Goal: Task Accomplishment & Management: Use online tool/utility

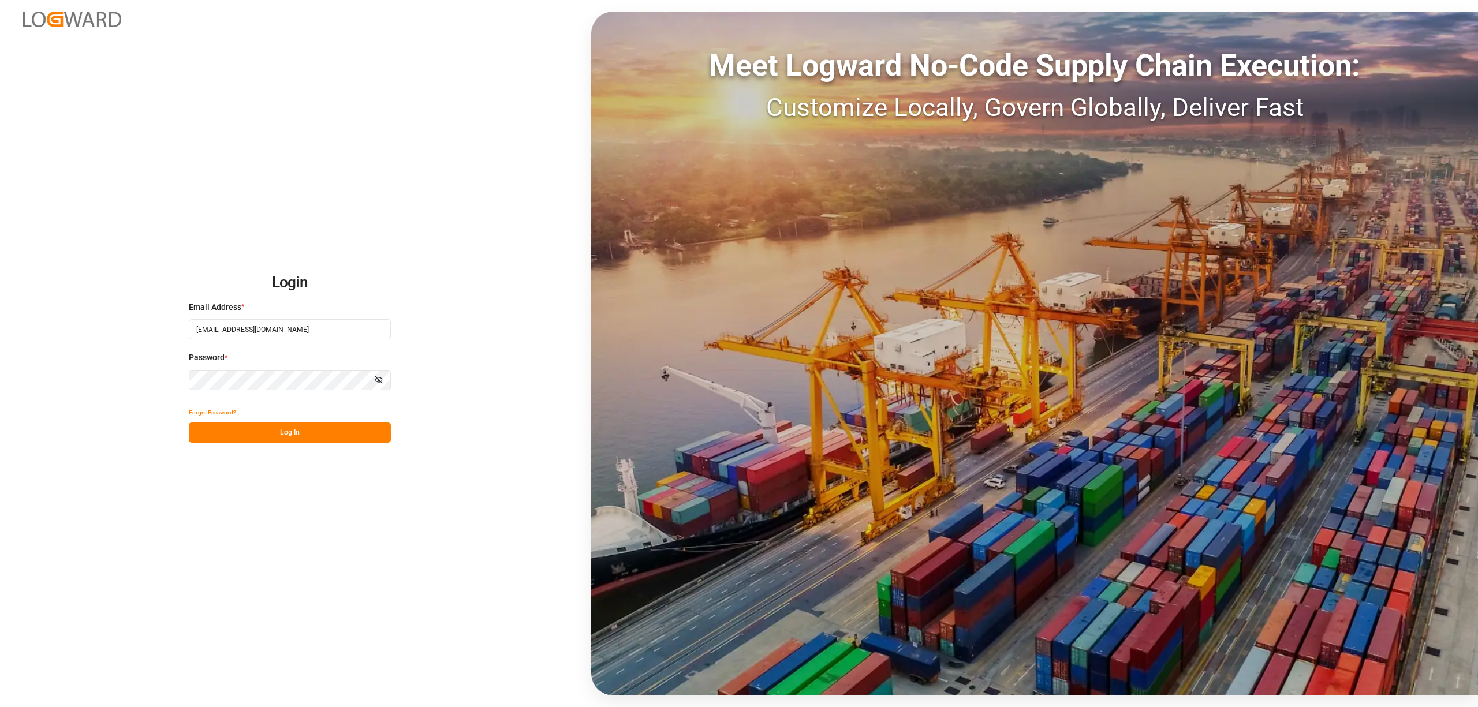
click at [330, 425] on button "Log In" at bounding box center [290, 433] width 202 height 20
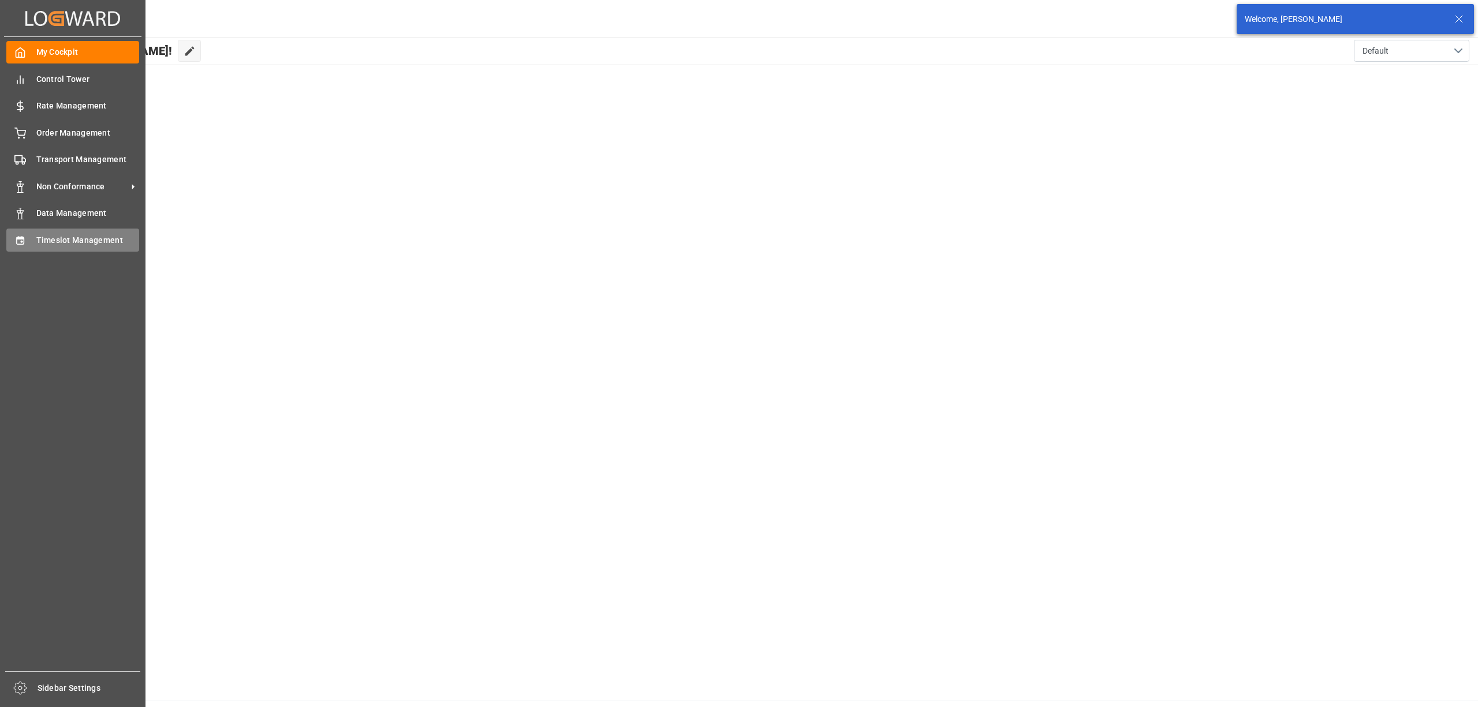
click at [31, 238] on div "Timeslot Management Timeslot Management" at bounding box center [72, 240] width 133 height 23
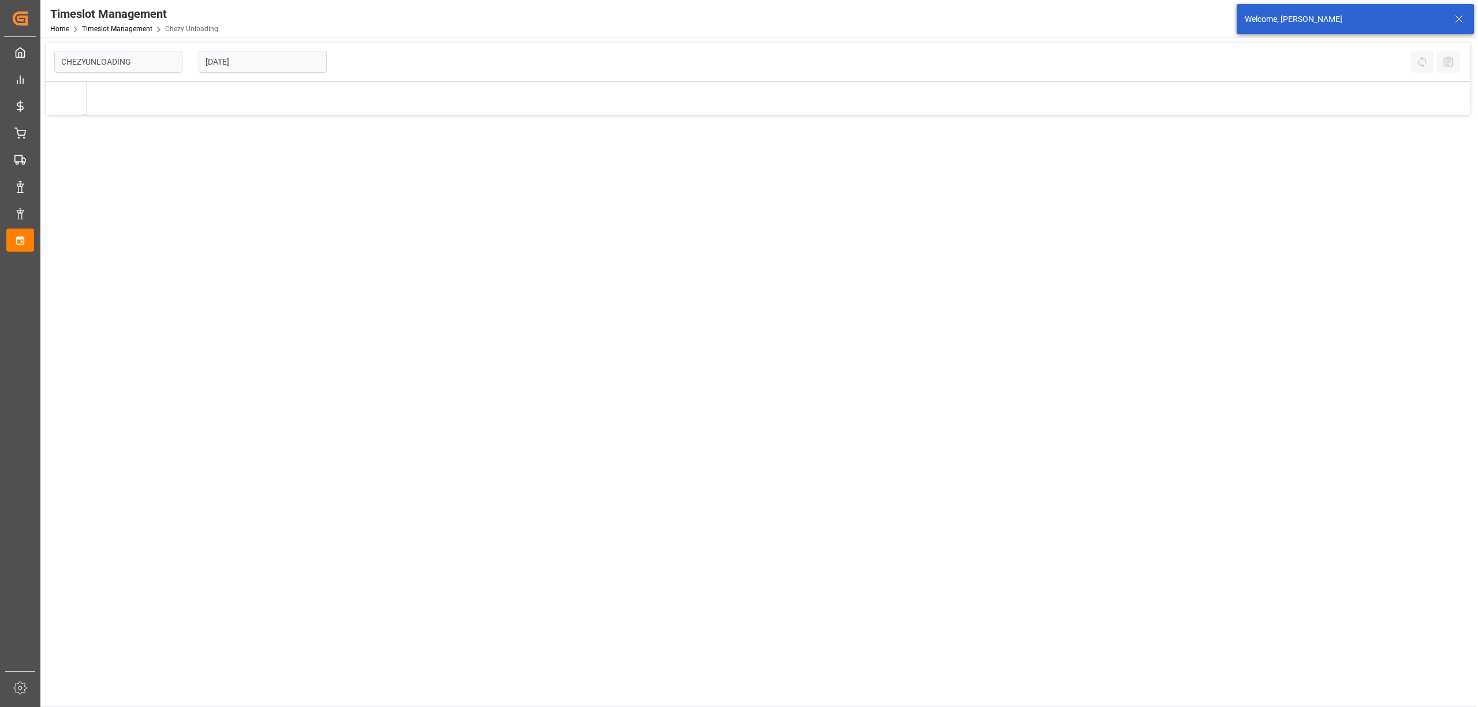
click at [276, 72] on input "[DATE]" at bounding box center [263, 62] width 128 height 22
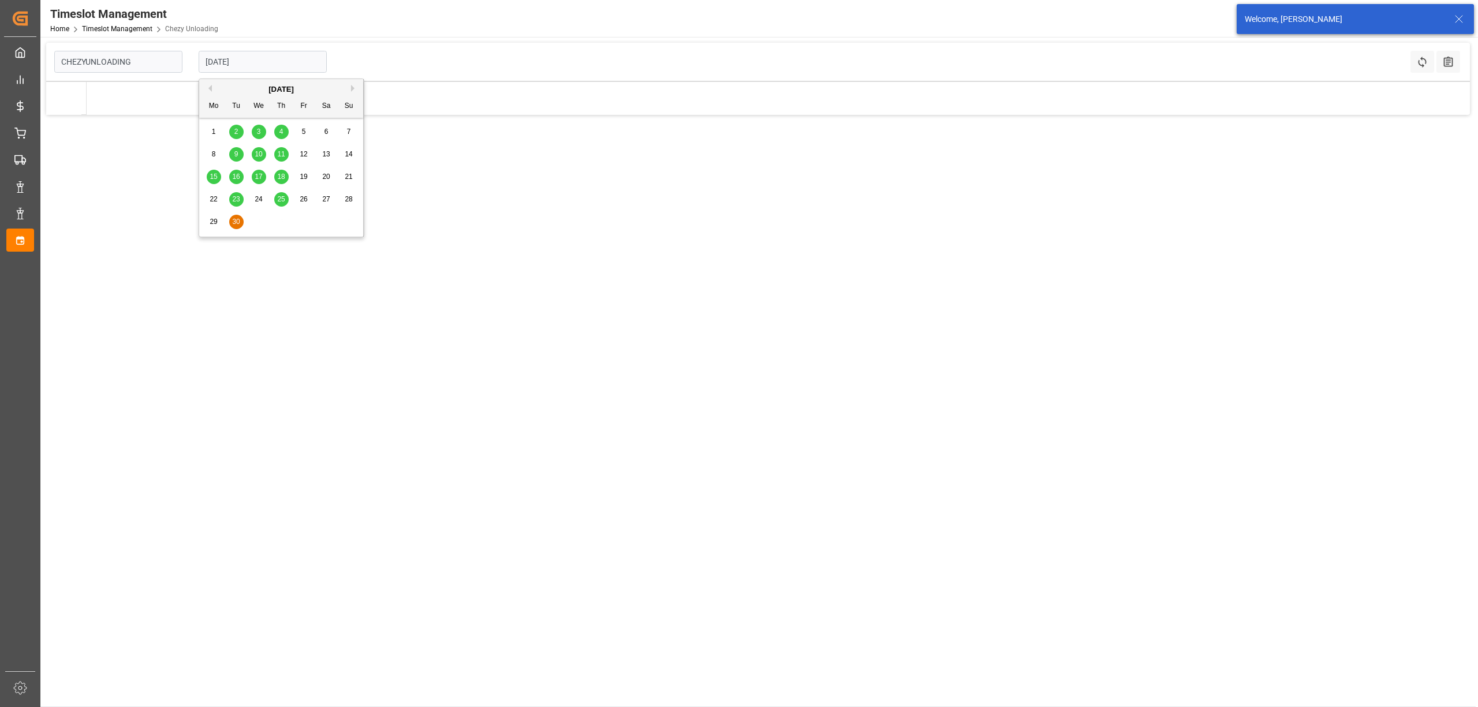
type input "Chezy Unloading"
click at [352, 84] on div "[DATE]" at bounding box center [281, 90] width 164 height 12
click at [355, 89] on button "Next Month" at bounding box center [354, 88] width 7 height 7
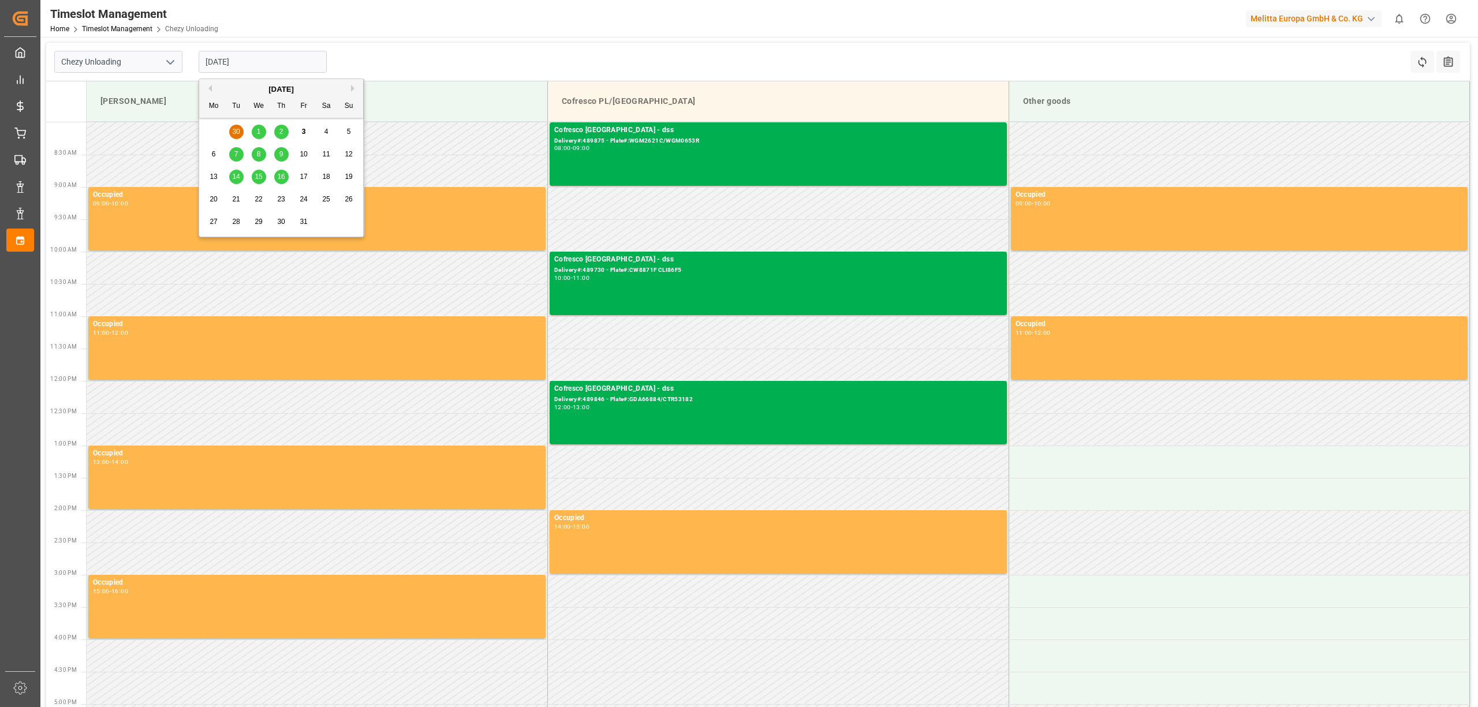
click at [284, 153] on div "9" at bounding box center [281, 155] width 14 height 14
type input "[DATE]"
